Goal: Task Accomplishment & Management: Complete application form

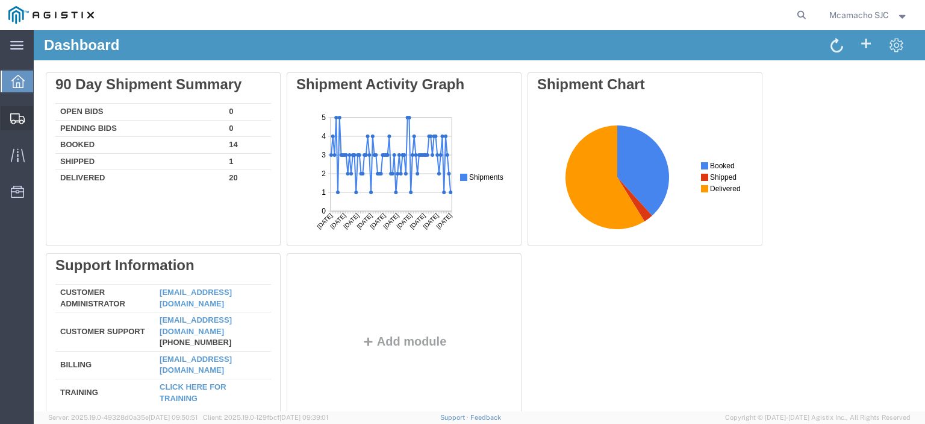
click at [42, 117] on span "Shipments" at bounding box center [37, 118] width 8 height 24
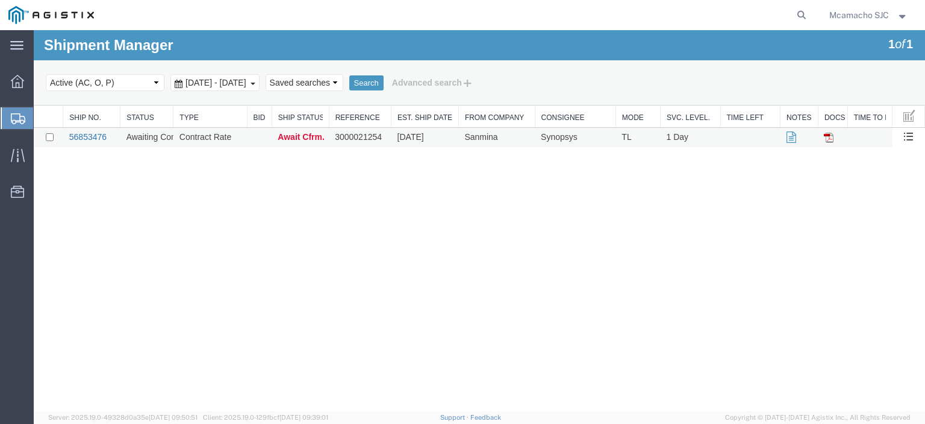
click at [89, 132] on link "56853476" at bounding box center [87, 137] width 37 height 10
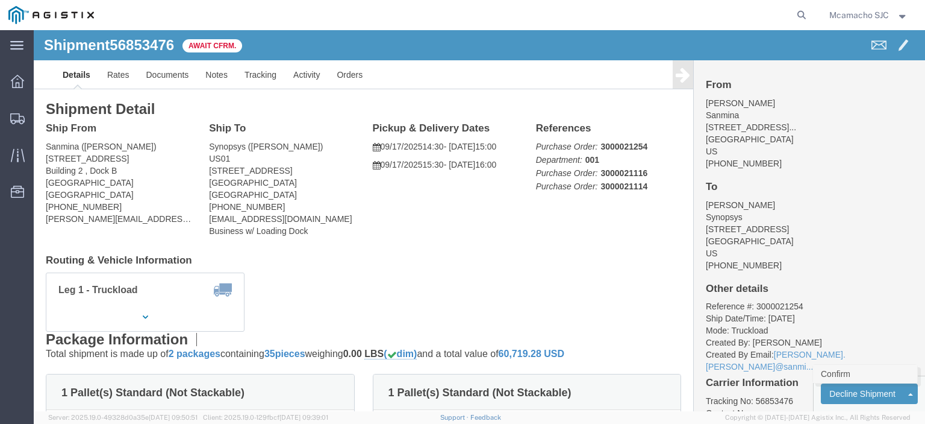
click link "Confirm"
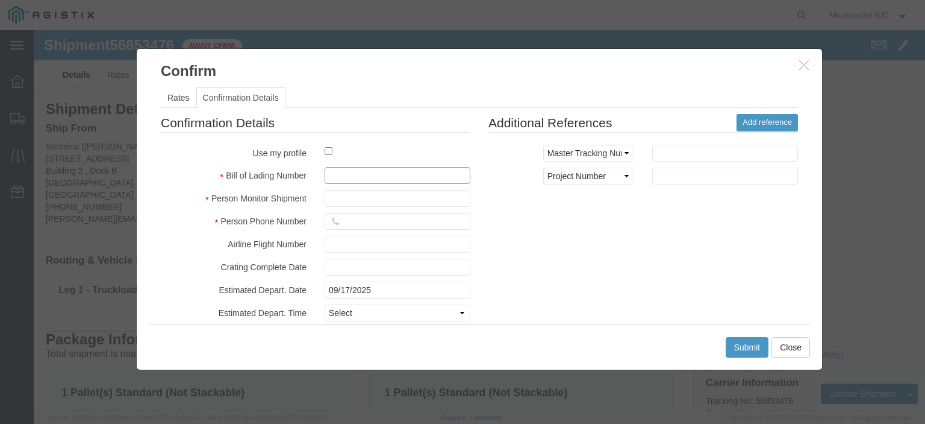
click input "text"
paste input "1000992096"
type input "1000992096"
type input "[PERSON_NAME]"
type input "4"
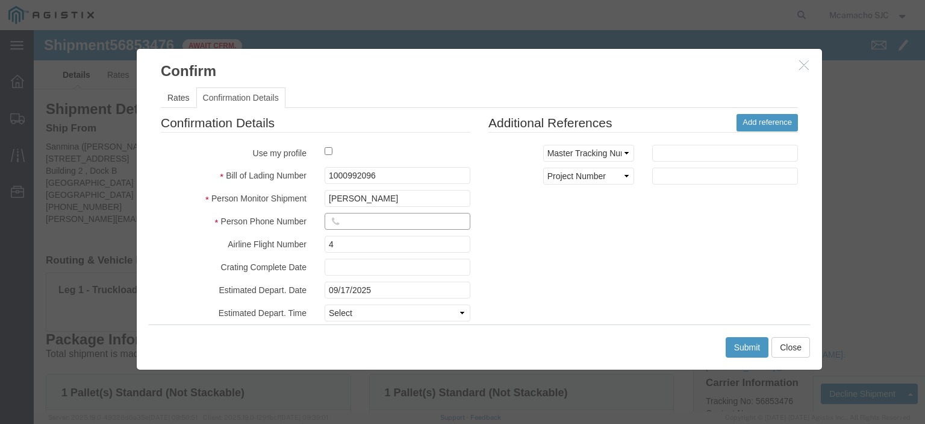
click input "text"
type input "4084571280"
click input "4"
click select "Select Midnight 1 am 2 am 3 am 4 am 5 am 6 am 7 am 8 am 9 am 10 am 11 am 12 Noo…"
select select "1400"
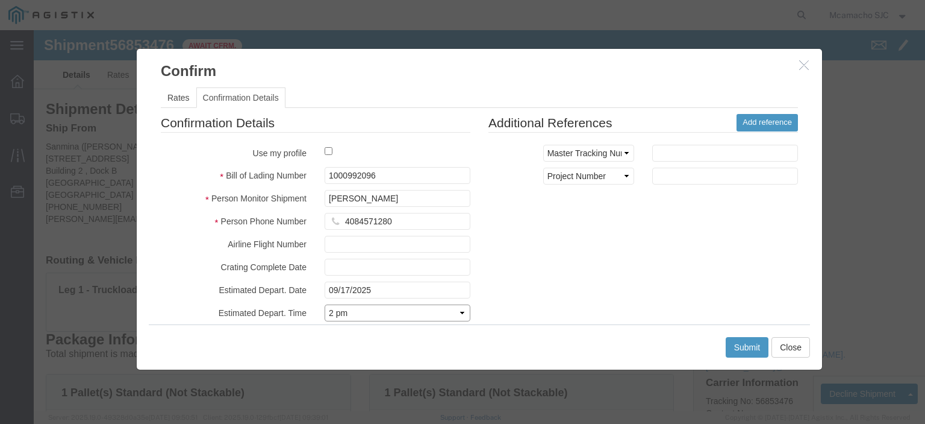
click select "Select Midnight 1 am 2 am 3 am 4 am 5 am 6 am 7 am 8 am 9 am 10 am 11 am 12 Noo…"
click div "Confirmation Details Use my profile Bill of Lading Number 1000992096 Person Mon…"
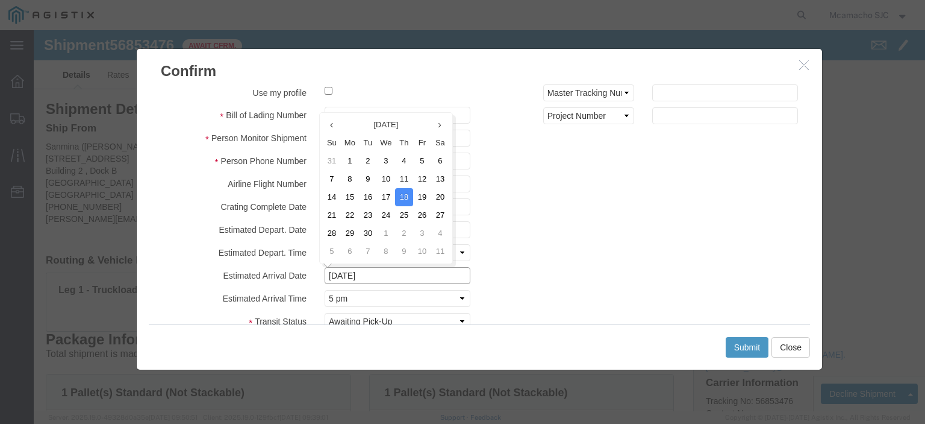
click input "[DATE]"
click td "17"
type input "09/17/2025"
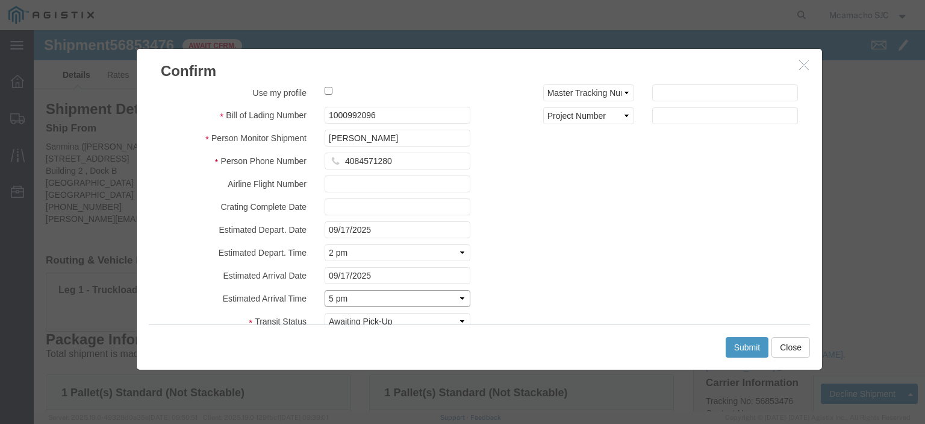
click select "Select Midnight 1 am 2 am 3 am 4 am 5 am 6 am 7 am 8 am 9 am 10 am 11 am 12 Noo…"
select select "1600"
click select "Select Midnight 1 am 2 am 3 am 4 am 5 am 6 am 7 am 8 am 9 am 10 am 11 am 12 Noo…"
click div "Confirmation Details Use my profile Bill of Lading Number 1000992096 Person Mon…"
click button "Submit"
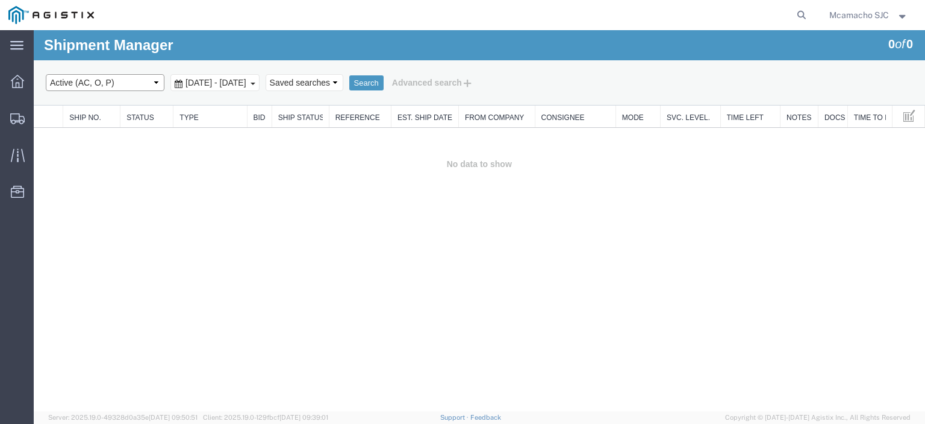
click at [109, 81] on select "Select status Active (AC, O, P) All Approved Awaiting Confirmation (AC) Booked …" at bounding box center [105, 82] width 119 height 17
select select "BOOK"
click at [46, 74] on select "Select status Active (AC, O, P) All Approved Awaiting Confirmation (AC) Booked …" at bounding box center [105, 82] width 119 height 17
drag, startPoint x: 424, startPoint y: 83, endPoint x: 459, endPoint y: 113, distance: 46.6
click at [384, 83] on button "Search" at bounding box center [366, 83] width 34 height 16
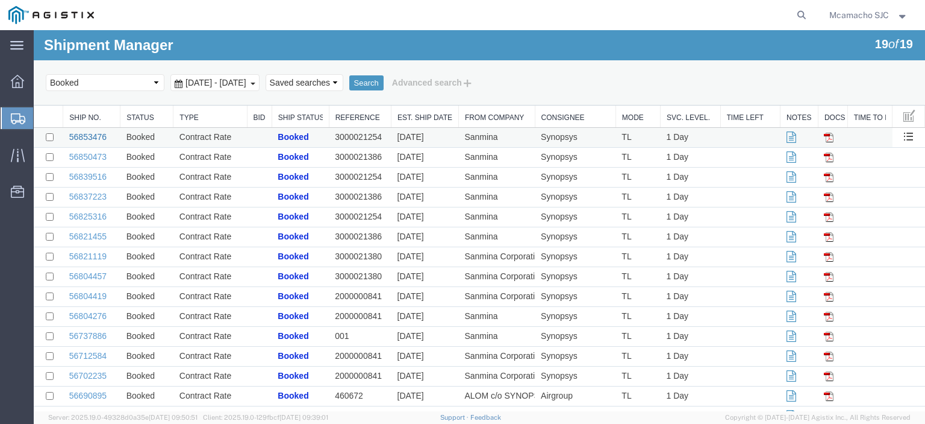
click at [83, 137] on link "56853476" at bounding box center [87, 137] width 37 height 10
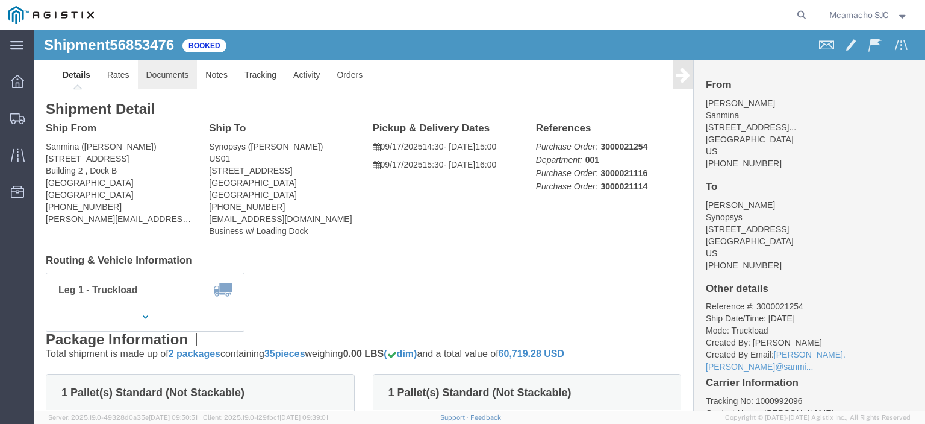
click link "Documents"
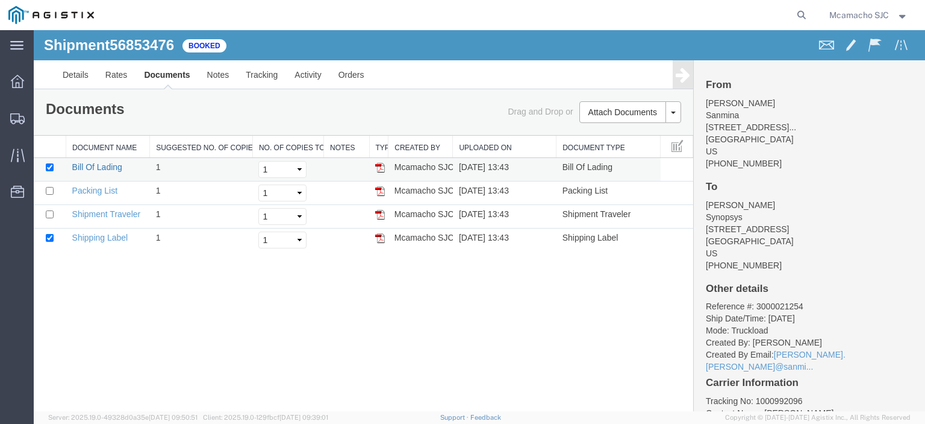
click at [93, 165] on link "Bill Of Lading" at bounding box center [97, 167] width 50 height 10
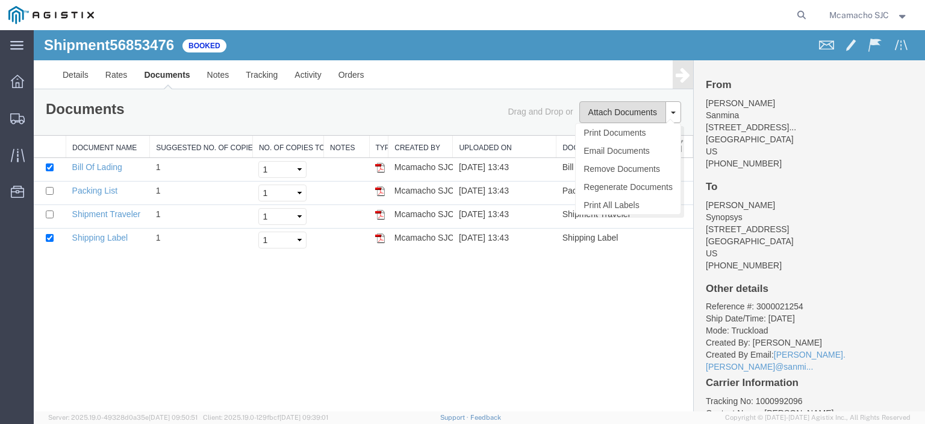
click at [622, 105] on button "Attach Documents" at bounding box center [623, 112] width 87 height 22
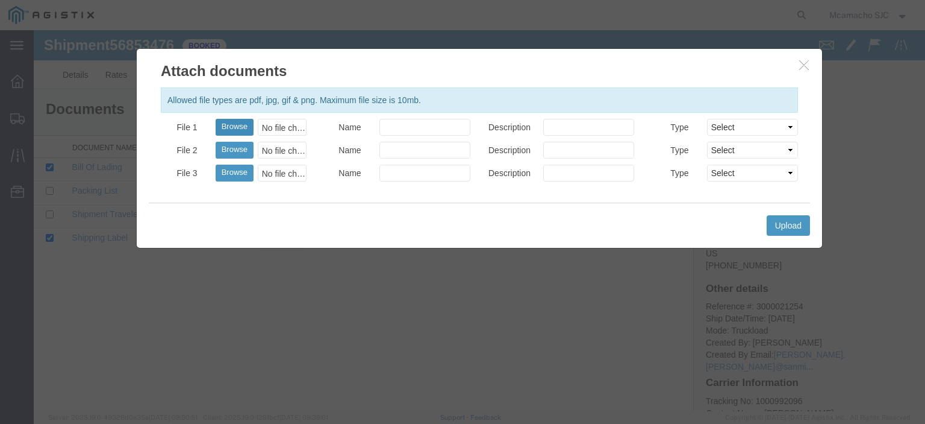
click at [234, 122] on button "Browse" at bounding box center [235, 127] width 38 height 17
type input "C:\fakepath\1000992096.pdf"
click at [388, 130] on input "Name" at bounding box center [425, 127] width 91 height 17
type input "AIRGROUP"
click at [558, 133] on input "Description" at bounding box center [588, 127] width 91 height 17
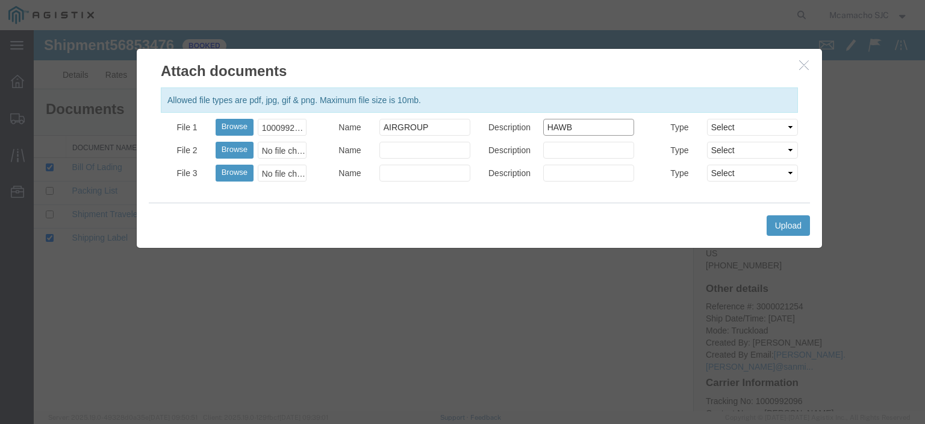
type input "HAWB"
click at [747, 122] on select "Select AWB Label Bill of Lading/Air Waybill Certificate of Origin (English) Cla…" at bounding box center [752, 127] width 91 height 17
select select "BILL_OF_LADING"
click at [707, 119] on select "Select AWB Label Bill of Lading/Air Waybill Certificate of Origin (English) Cla…" at bounding box center [752, 127] width 91 height 17
click at [788, 224] on button "Upload" at bounding box center [788, 225] width 43 height 20
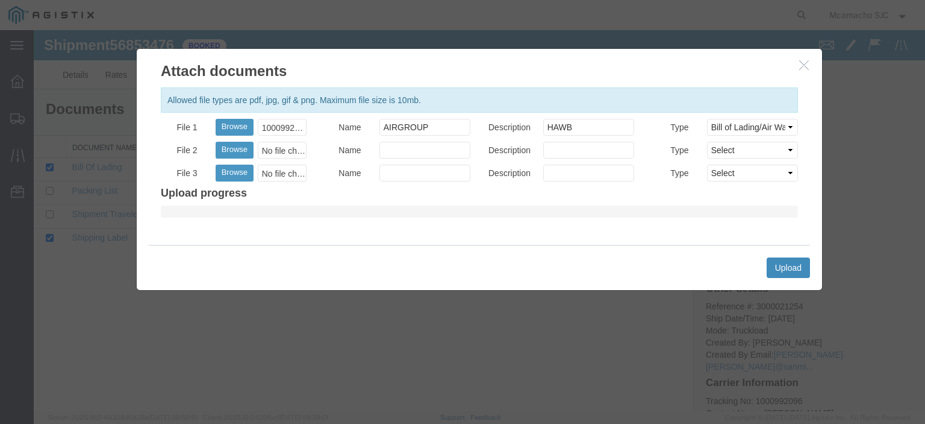
select select
